Goal: Information Seeking & Learning: Check status

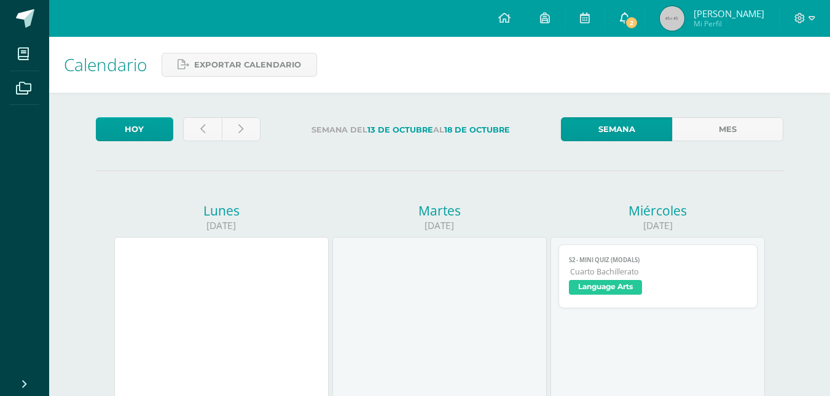
click at [625, 25] on span "2" at bounding box center [632, 23] width 14 height 14
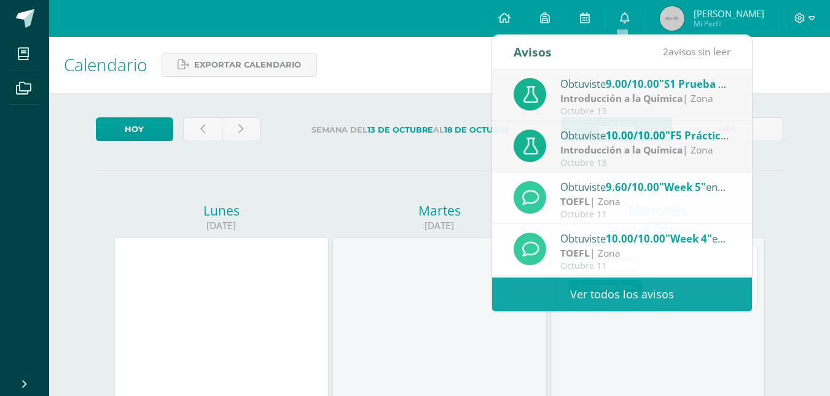
click at [718, 10] on span "[PERSON_NAME]" at bounding box center [728, 13] width 71 height 12
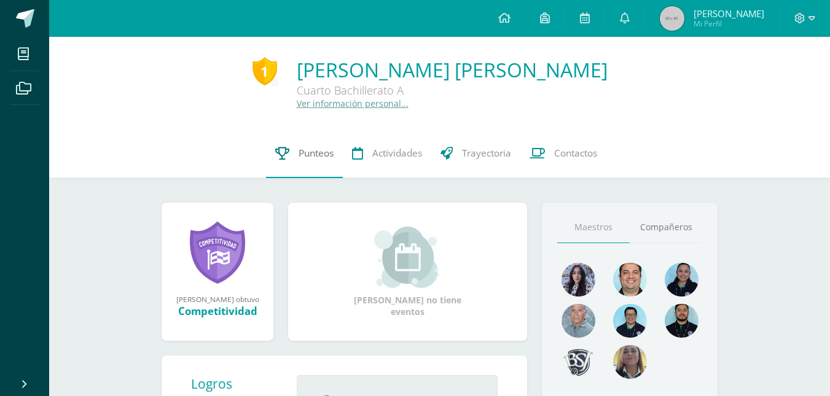
click at [284, 142] on link "Punteos" at bounding box center [304, 153] width 77 height 49
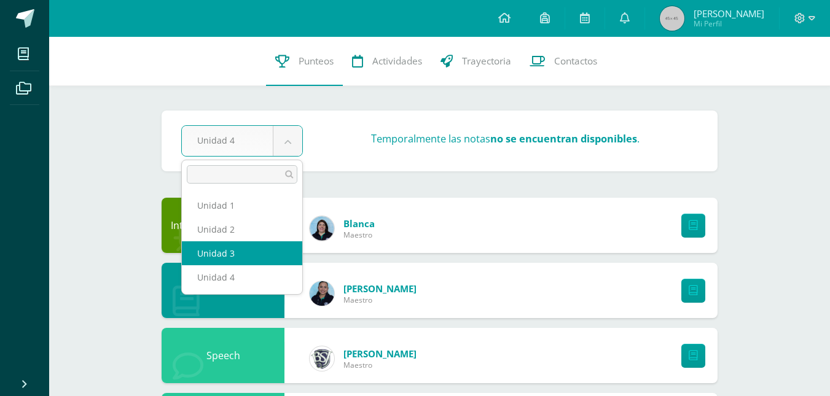
select select "Unidad 3"
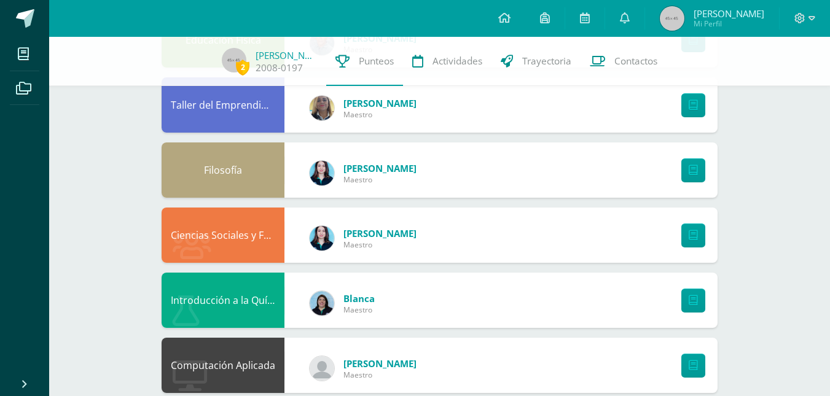
scroll to position [672, 0]
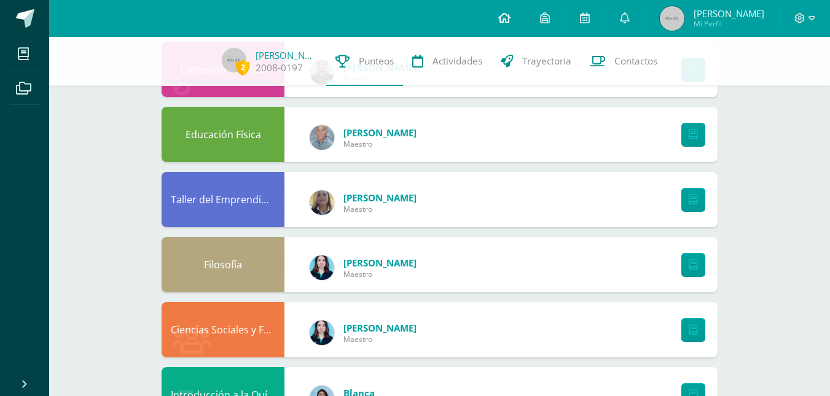
click at [496, 11] on link at bounding box center [504, 18] width 42 height 37
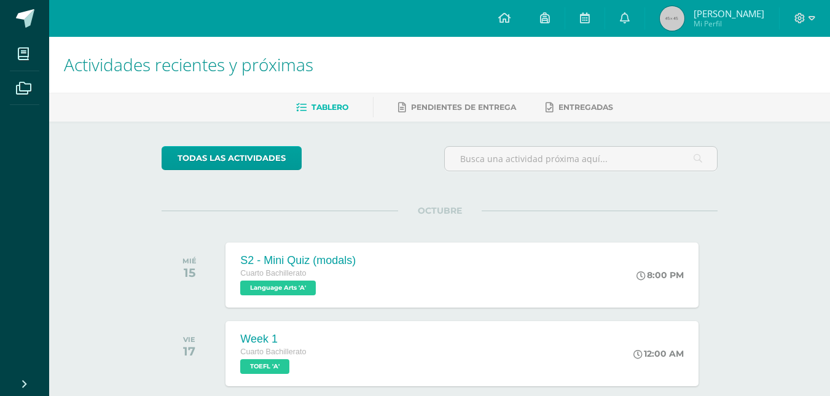
click at [538, 295] on div "S2 - Mini Quiz (modals) Cuarto Bachillerato Language Arts 'A' 8:00 PM S2 - Mini…" at bounding box center [461, 275] width 472 height 65
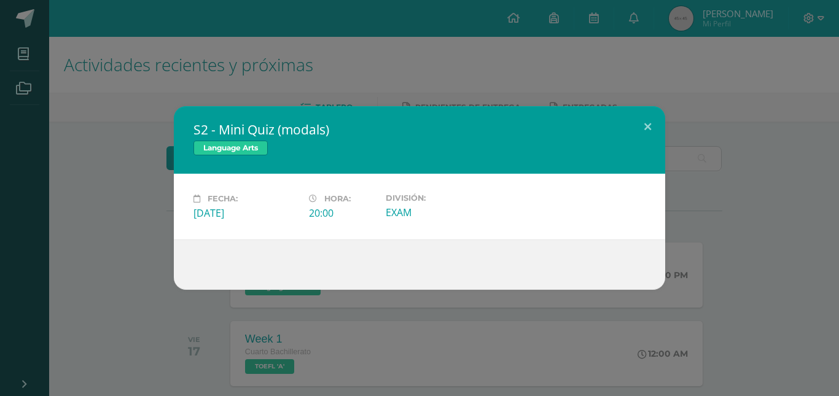
click at [760, 215] on div "S2 - Mini Quiz (modals) Language Arts Fecha: [DATE] Hora: 20:00 División:" at bounding box center [419, 198] width 829 height 184
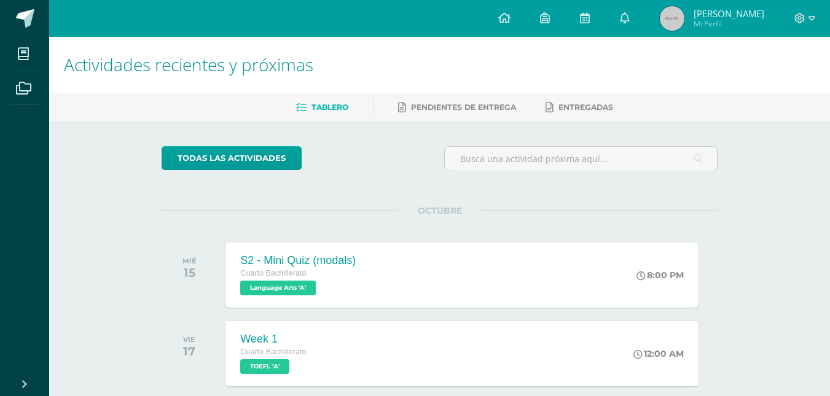
scroll to position [75, 0]
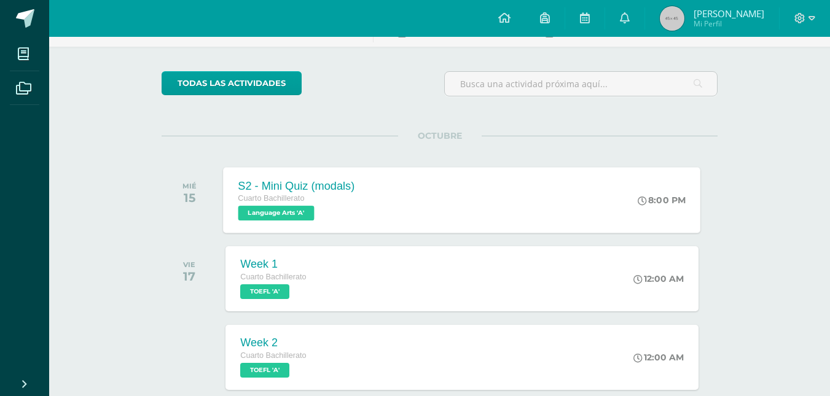
click at [614, 189] on div "S2 - Mini Quiz (modals) Cuarto Bachillerato Language Arts 'A' 8:00 PM S2 - Mini…" at bounding box center [462, 200] width 477 height 66
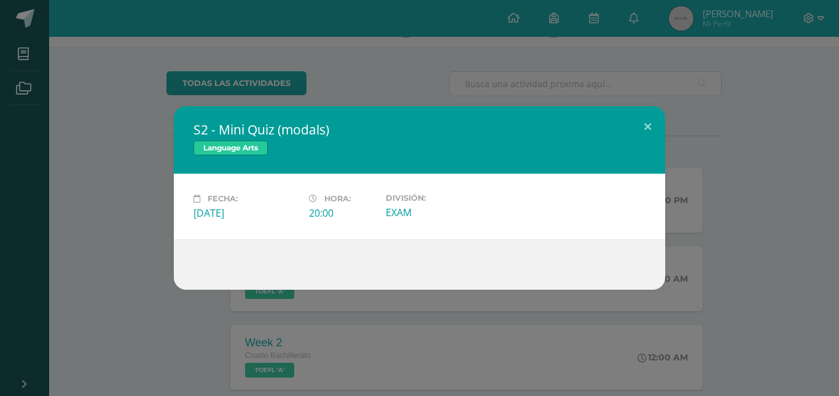
click at [762, 198] on div "S2 - Mini Quiz (modals) Language Arts Fecha: [DATE] Hora: 20:00 División:" at bounding box center [419, 198] width 829 height 184
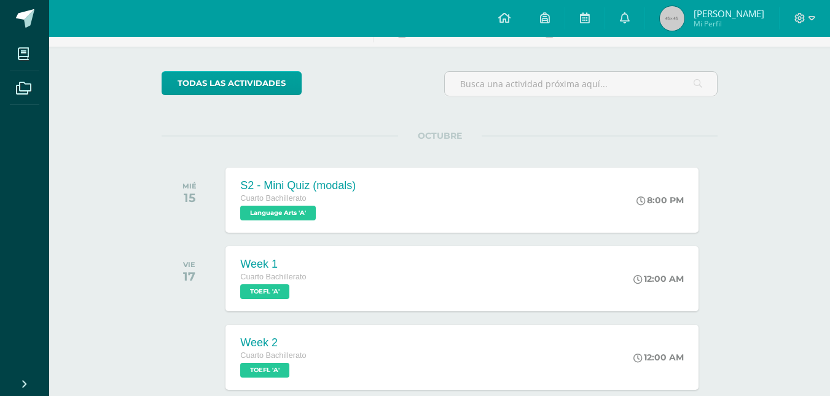
click at [464, 141] on span "OCTUBRE" at bounding box center [440, 135] width 84 height 11
click at [363, 97] on div "todas las Actividades" at bounding box center [275, 88] width 236 height 35
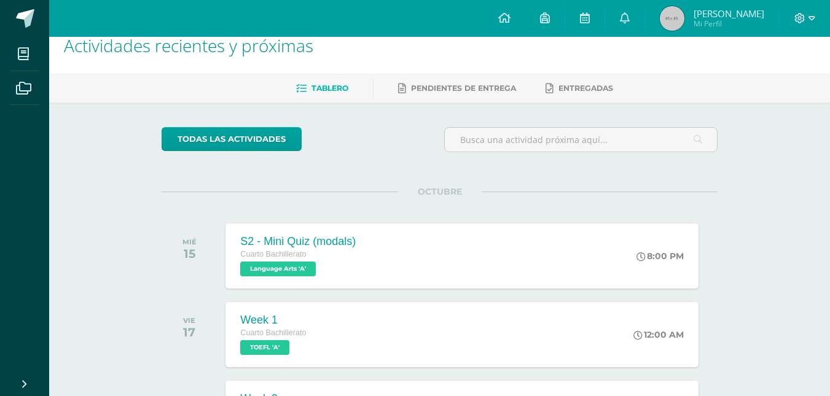
scroll to position [0, 0]
